Goal: Navigation & Orientation: Find specific page/section

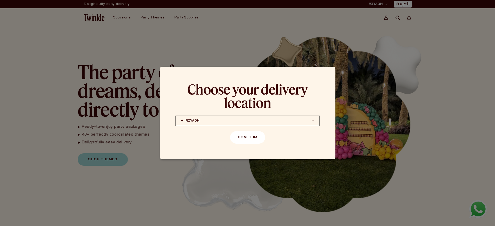
click at [248, 138] on button "Confirm" at bounding box center [247, 137] width 35 height 12
click at [386, 18] on div at bounding box center [247, 113] width 495 height 226
click at [248, 138] on button "Confirm" at bounding box center [247, 137] width 35 height 12
